Goal: Task Accomplishment & Management: Use online tool/utility

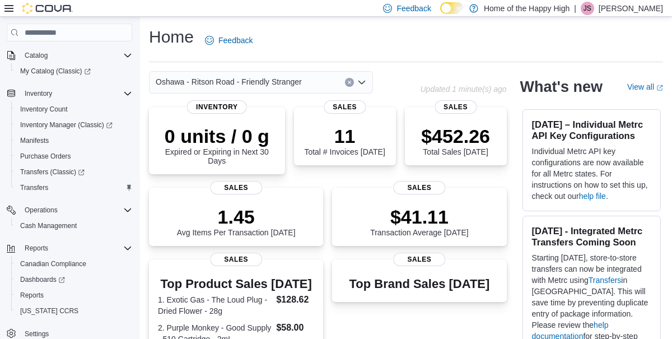
scroll to position [85, 0]
click at [35, 246] on span "Reports" at bounding box center [37, 248] width 24 height 9
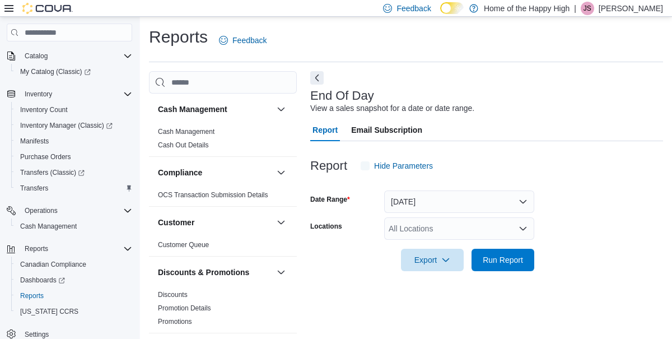
scroll to position [12, 0]
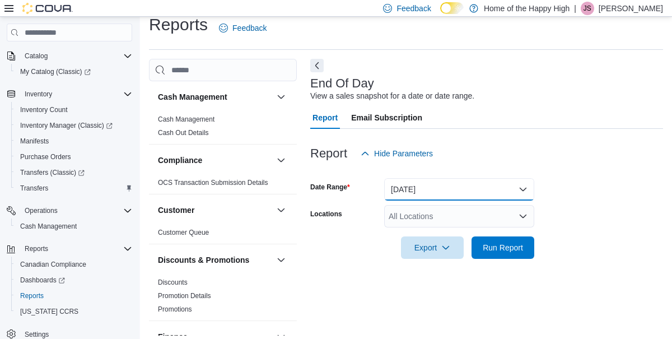
click at [514, 188] on button "Today" at bounding box center [459, 189] width 150 height 22
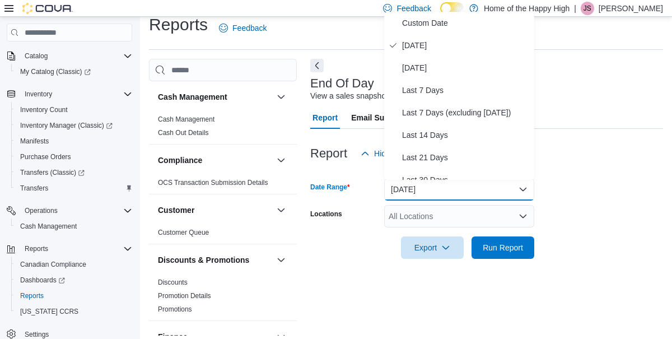
click at [611, 236] on div at bounding box center [486, 231] width 353 height 9
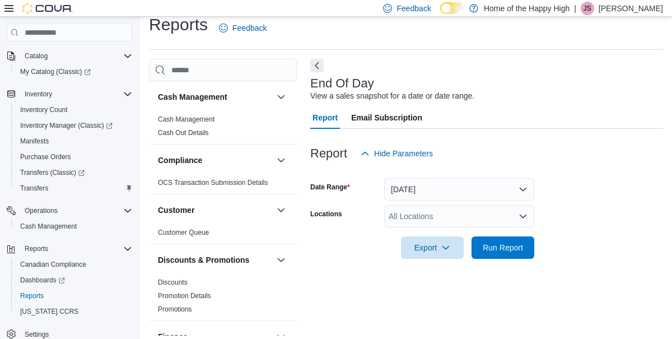
click at [436, 214] on div "All Locations" at bounding box center [459, 216] width 150 height 22
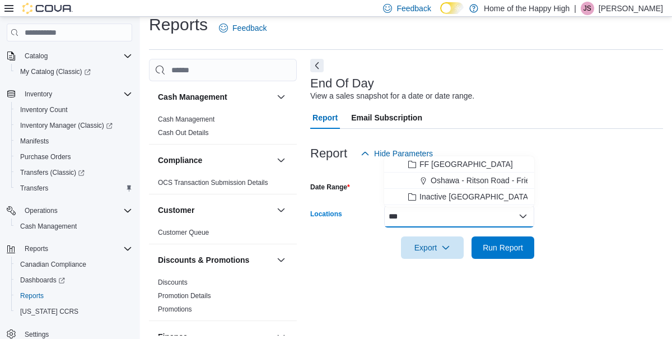
type input "***"
click at [509, 175] on span "Oshawa - Ritson Road - Friendly Stranger" at bounding box center [504, 180] width 146 height 11
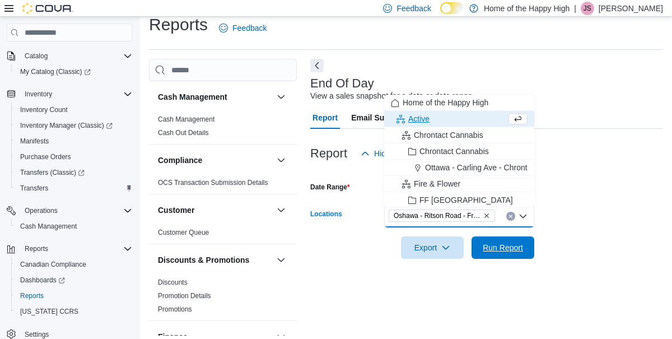
click at [495, 250] on span "Run Report" at bounding box center [503, 247] width 40 height 11
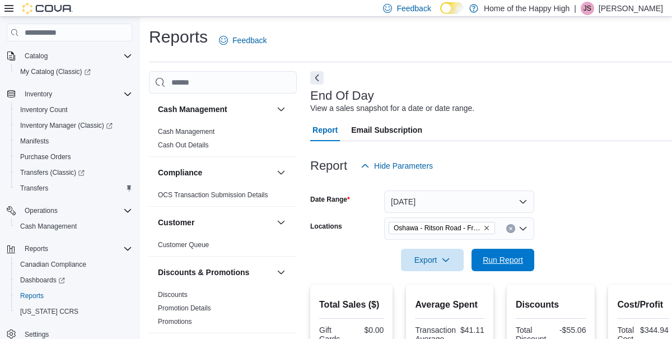
click at [498, 264] on span "Run Report" at bounding box center [503, 259] width 40 height 11
click at [508, 264] on span "Run Report" at bounding box center [503, 259] width 40 height 11
click at [512, 258] on span "Run Report" at bounding box center [503, 259] width 40 height 11
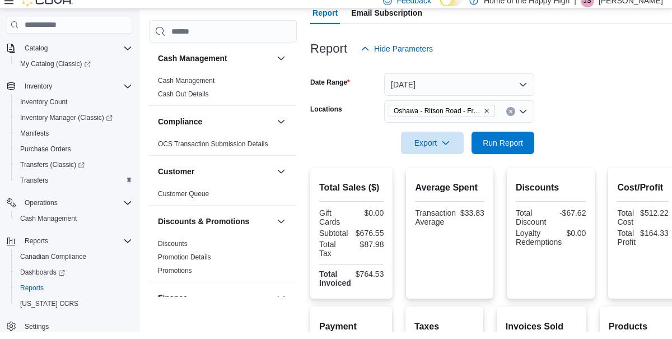
scroll to position [114, 0]
